Goal: Navigation & Orientation: Find specific page/section

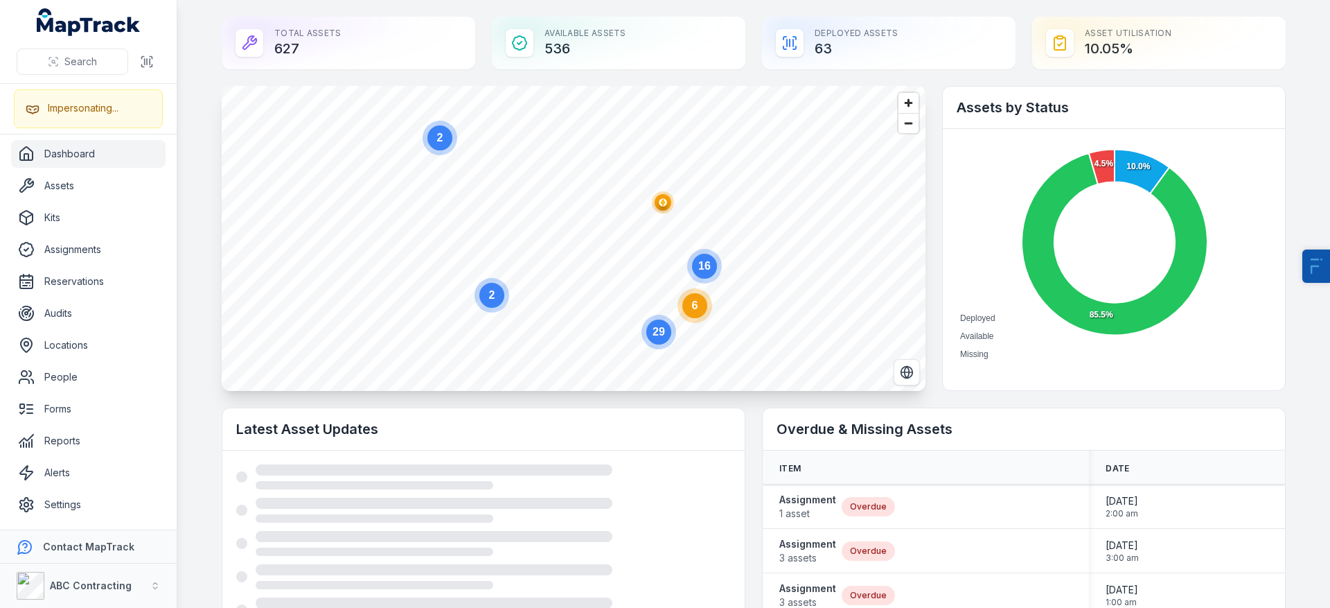
click at [664, 205] on ellipse "button" at bounding box center [663, 202] width 17 height 17
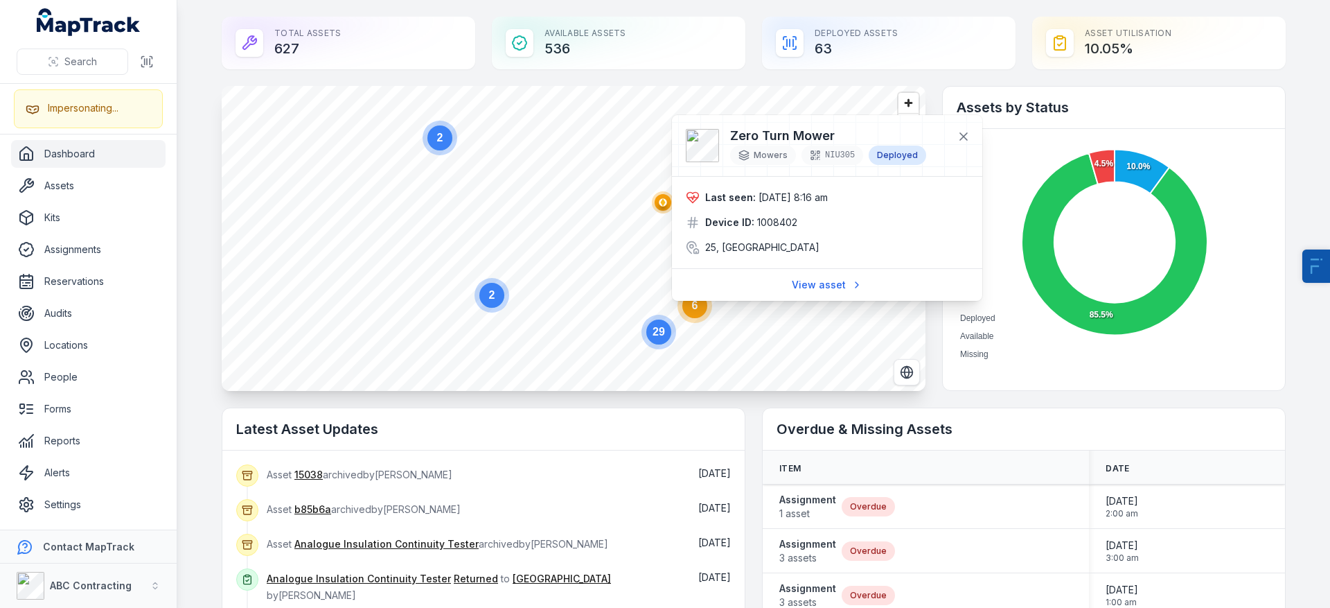
click at [197, 384] on main "Total Assets 627 Available Assets 536 Deployed Assets 63 Asset utilisation 10.0…" at bounding box center [753, 304] width 1153 height 608
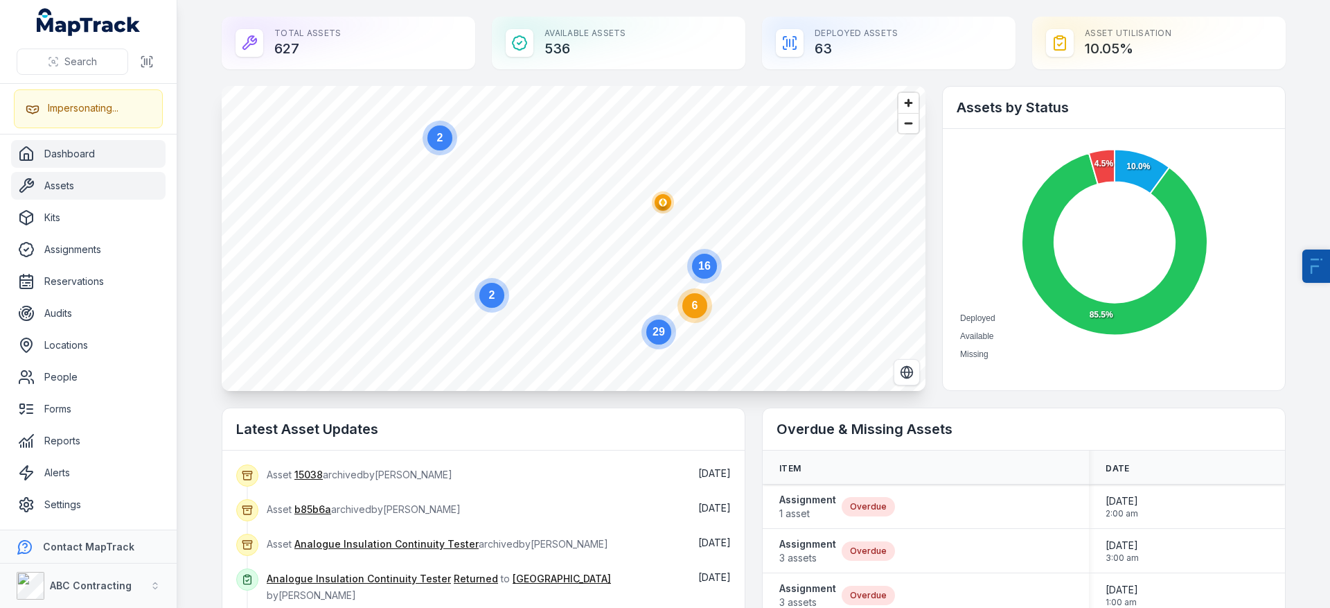
click at [82, 174] on link "Assets" at bounding box center [88, 186] width 155 height 28
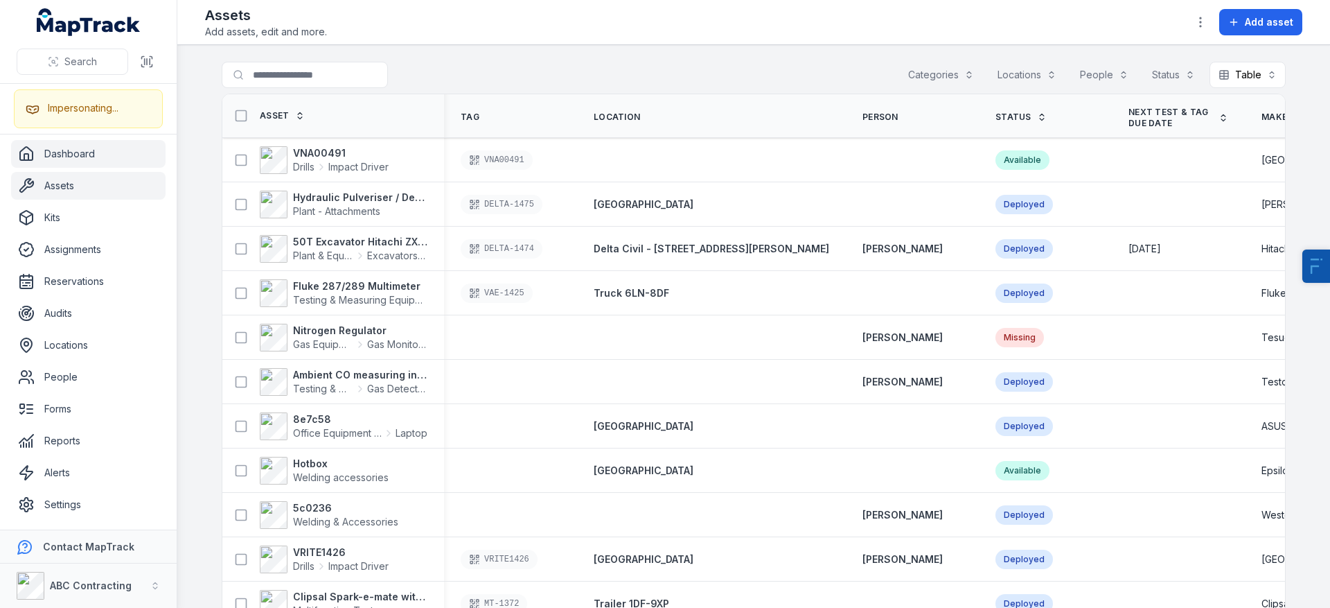
click at [109, 141] on link "Dashboard" at bounding box center [88, 154] width 155 height 28
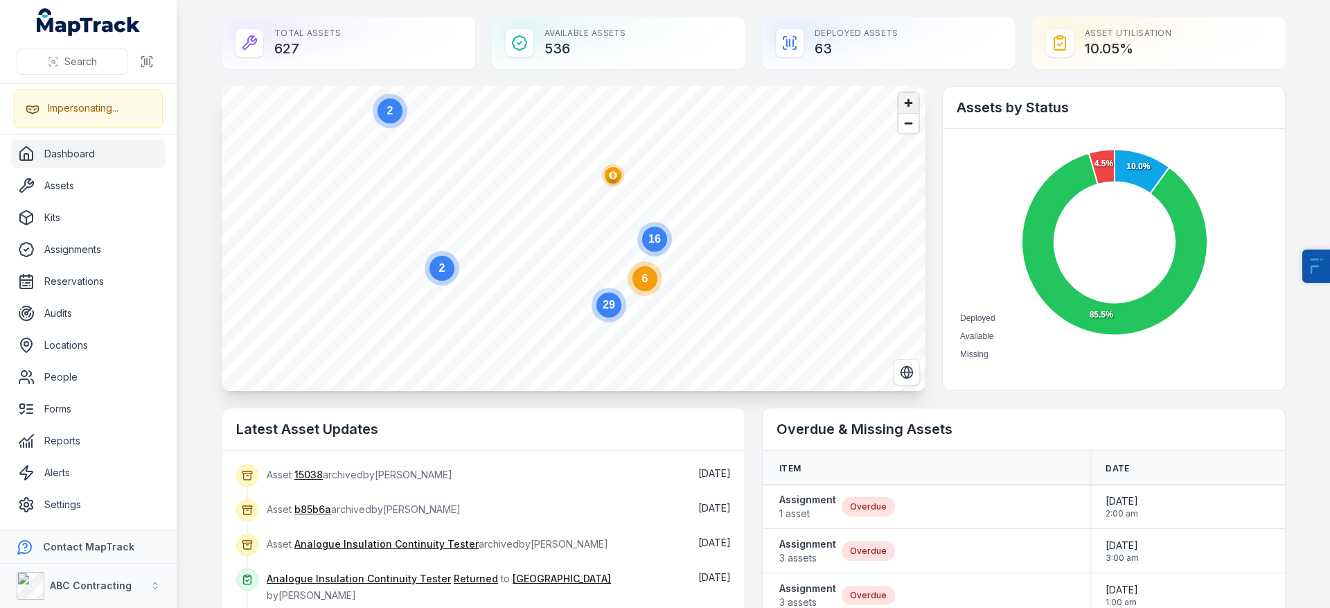
click at [909, 100] on span "Zoom in" at bounding box center [909, 103] width 20 height 20
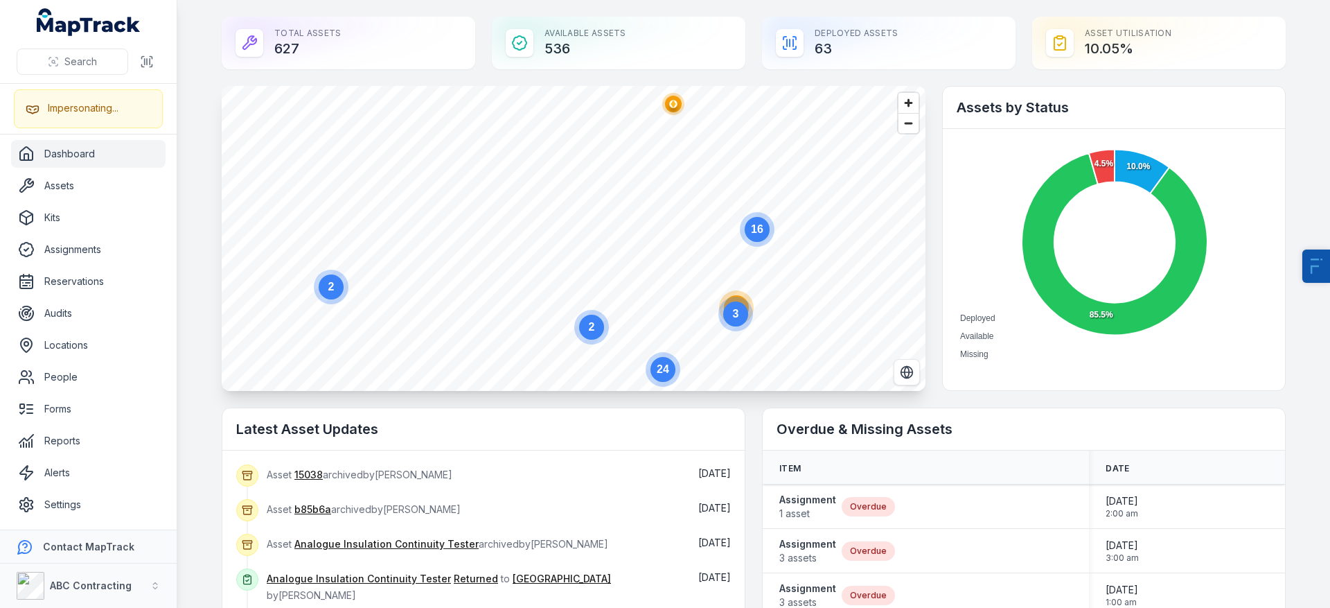
click at [100, 148] on link "Dashboard" at bounding box center [88, 154] width 155 height 28
click at [78, 174] on link "Assets" at bounding box center [88, 186] width 155 height 28
